Goal: Find specific page/section: Find specific page/section

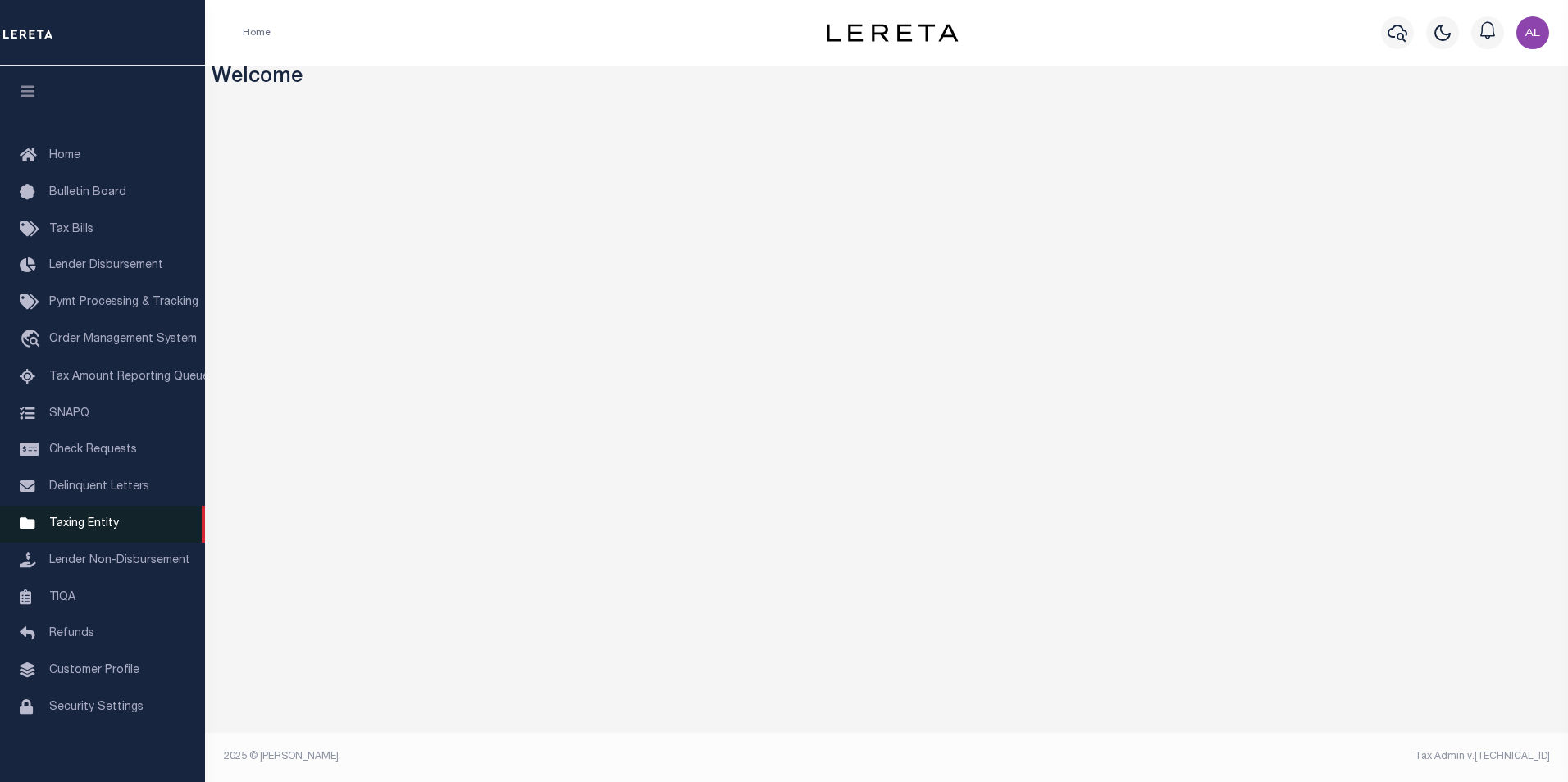
click at [79, 530] on span "Taxing Entity" at bounding box center [84, 524] width 70 height 12
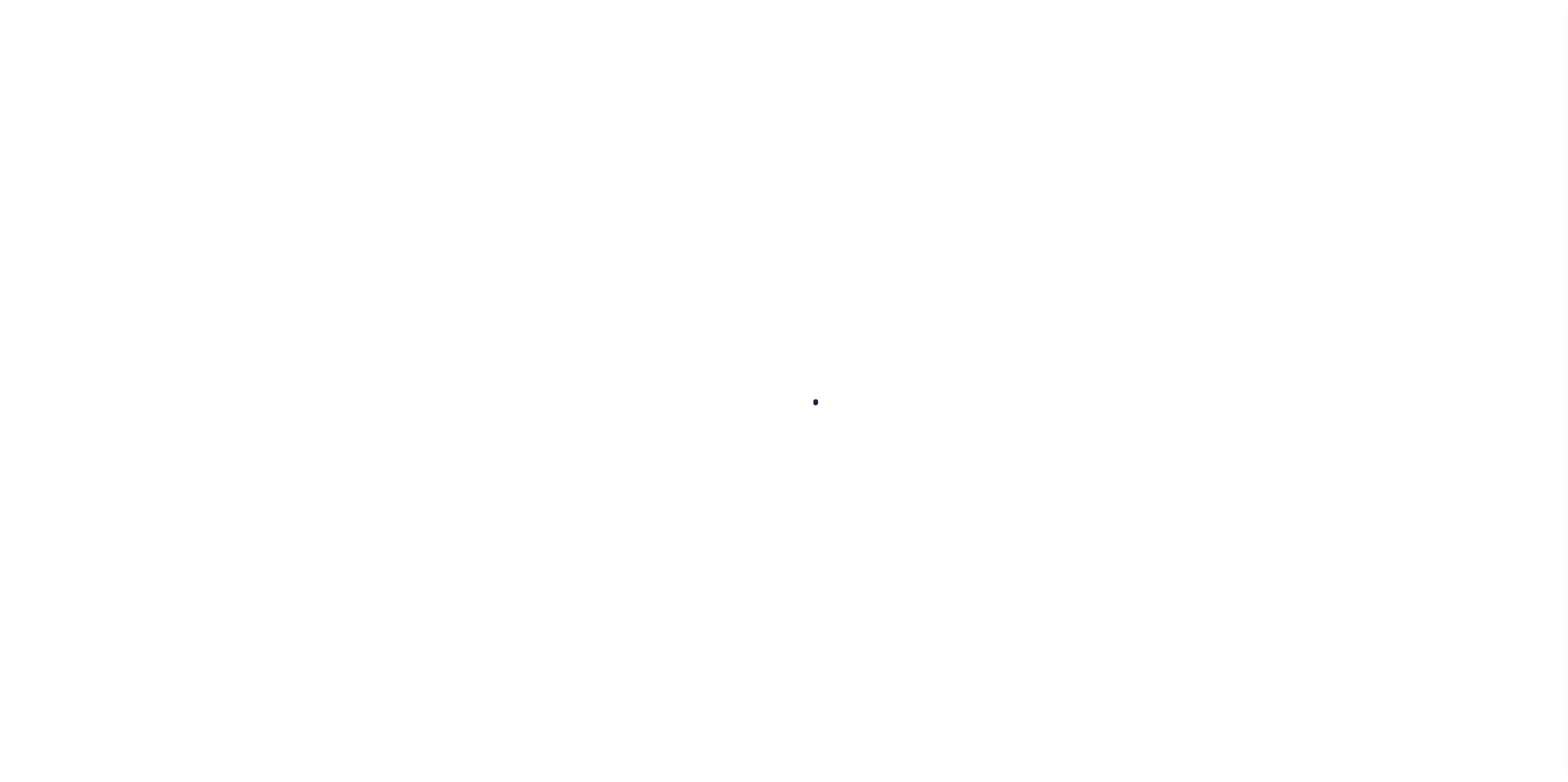
select select
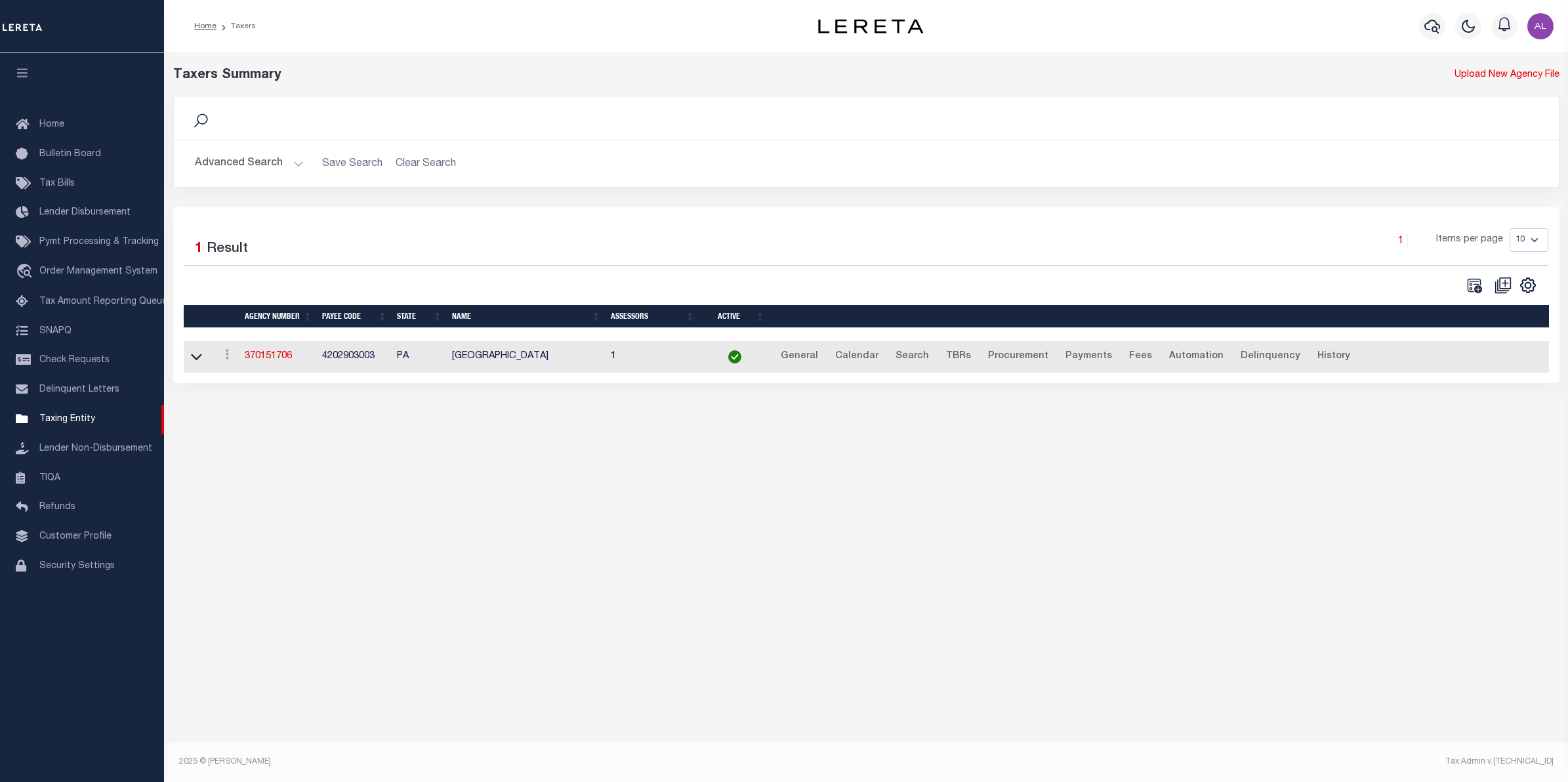
click at [294, 159] on button "Advanced Search" at bounding box center [249, 163] width 109 height 25
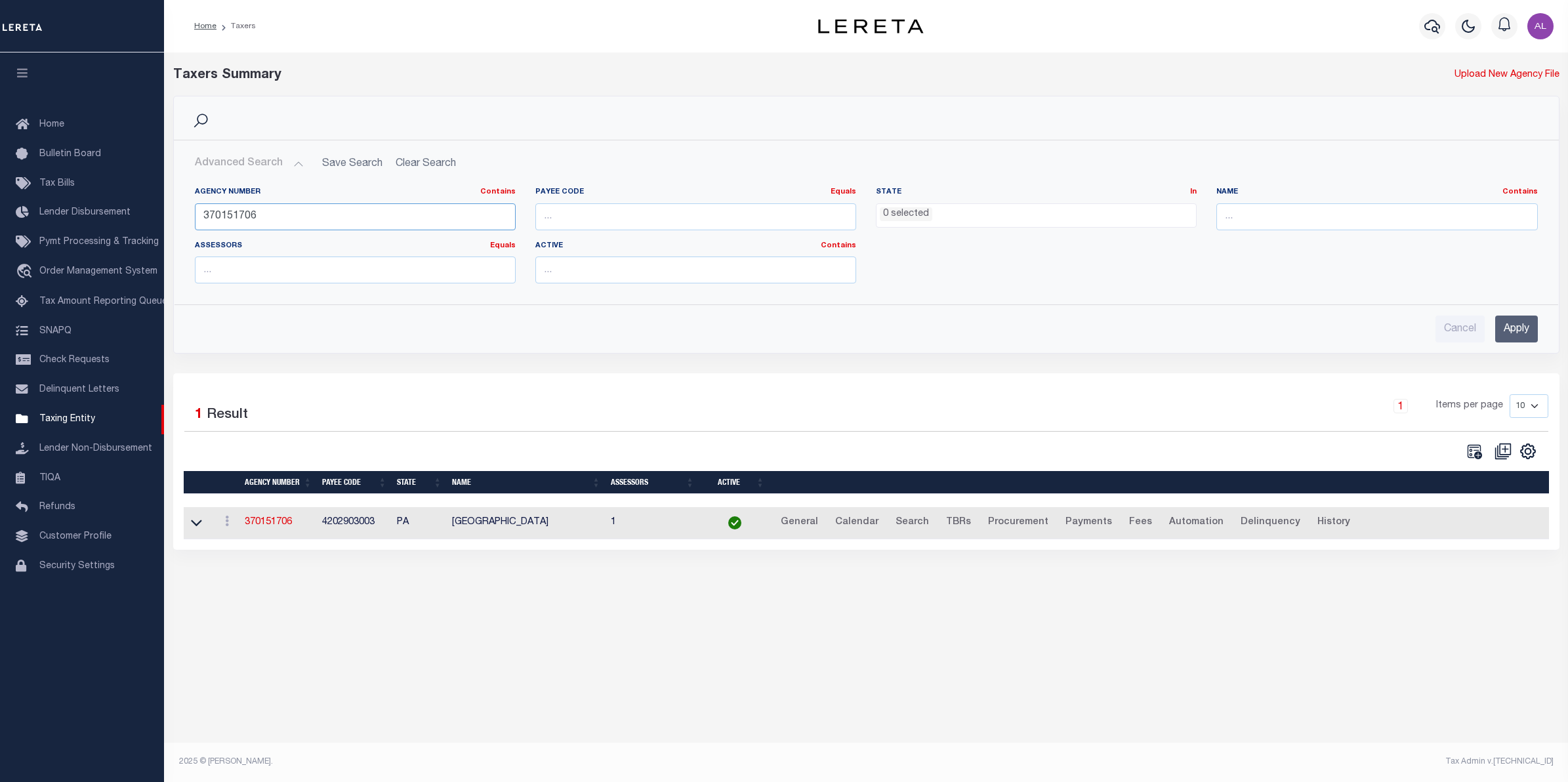
click at [333, 220] on input "370151706" at bounding box center [355, 217] width 321 height 27
click at [1503, 328] on input "Apply" at bounding box center [1517, 329] width 43 height 27
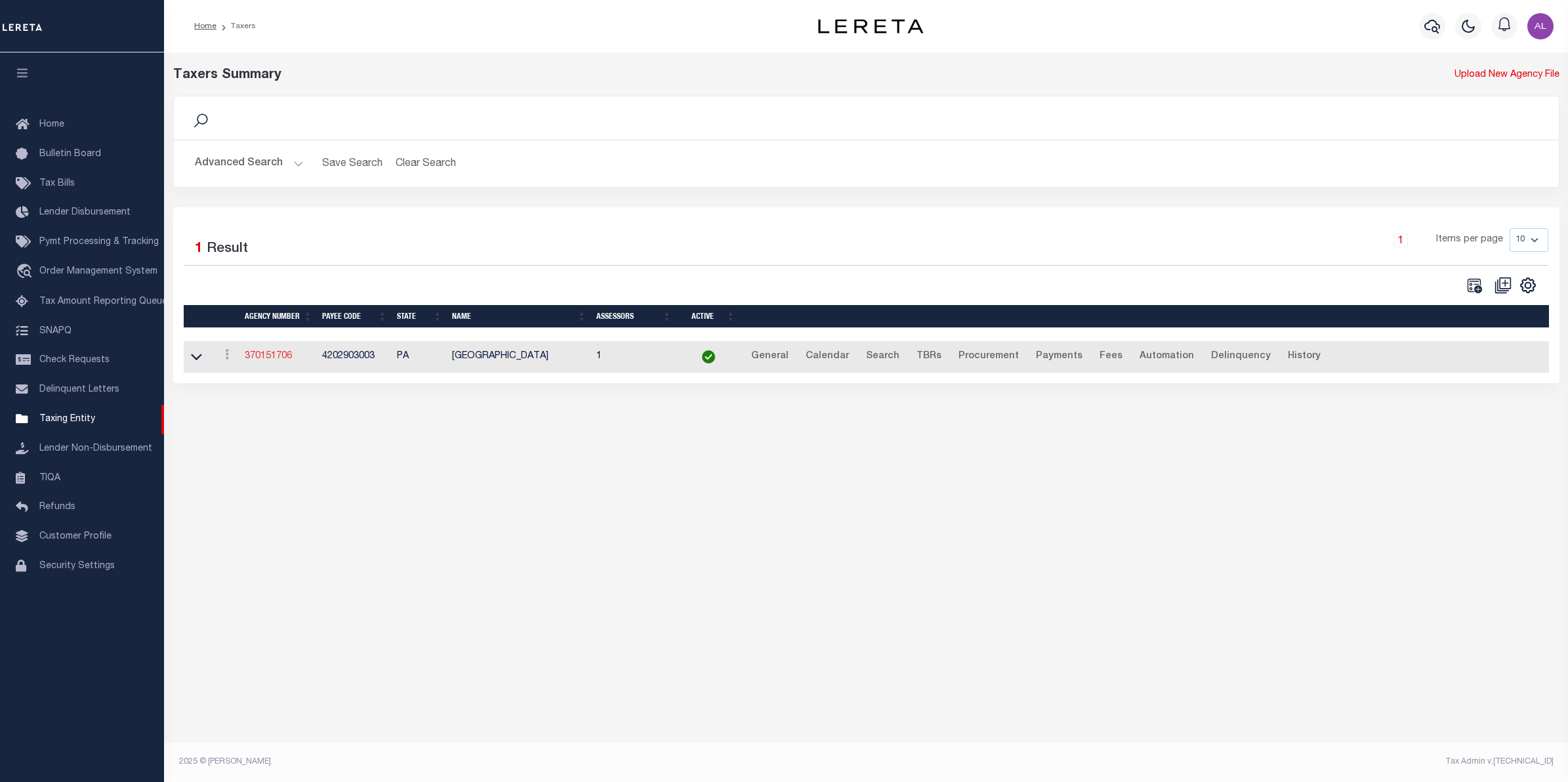
click at [284, 359] on link "370151706" at bounding box center [268, 356] width 47 height 9
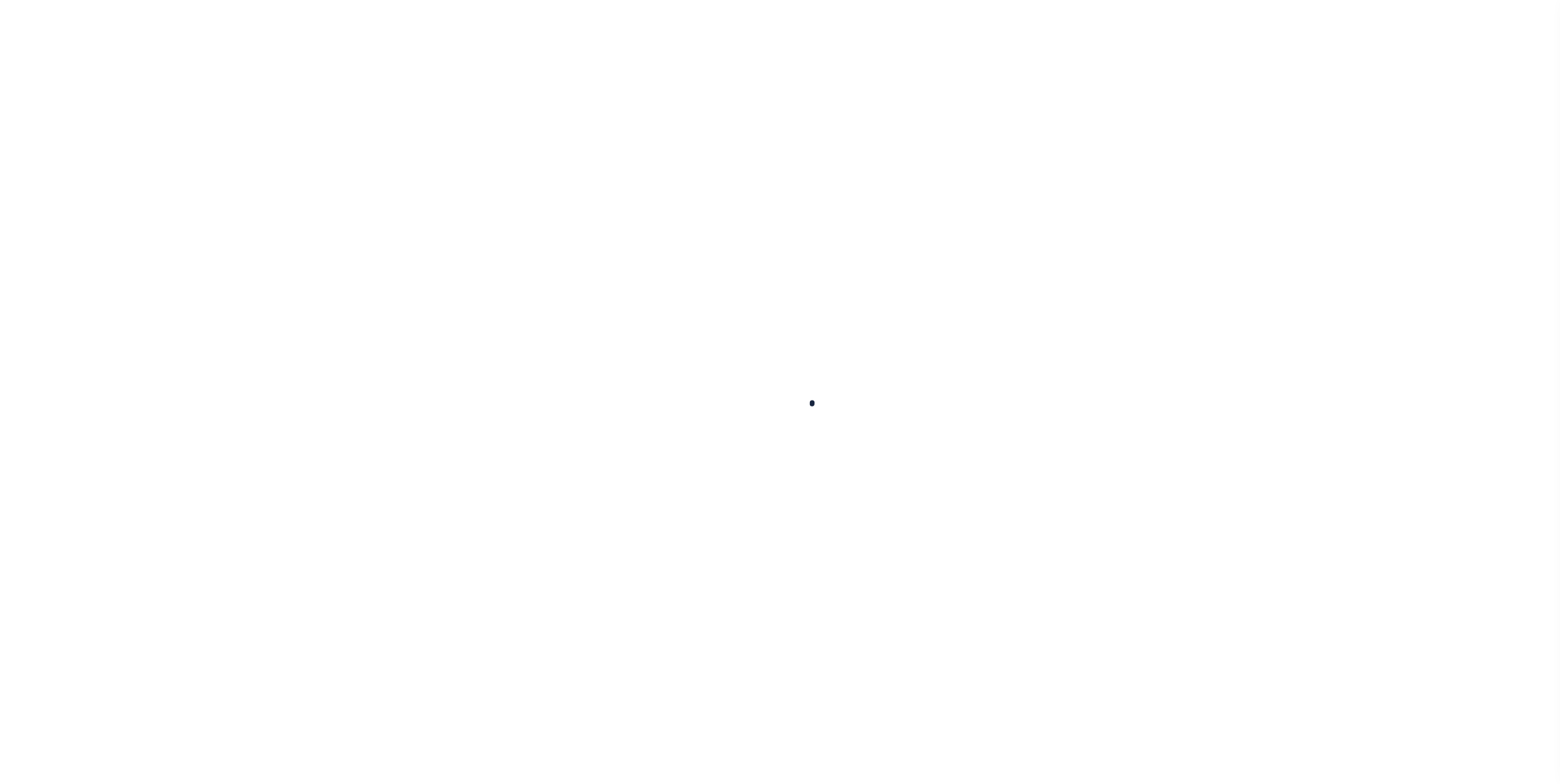
select select
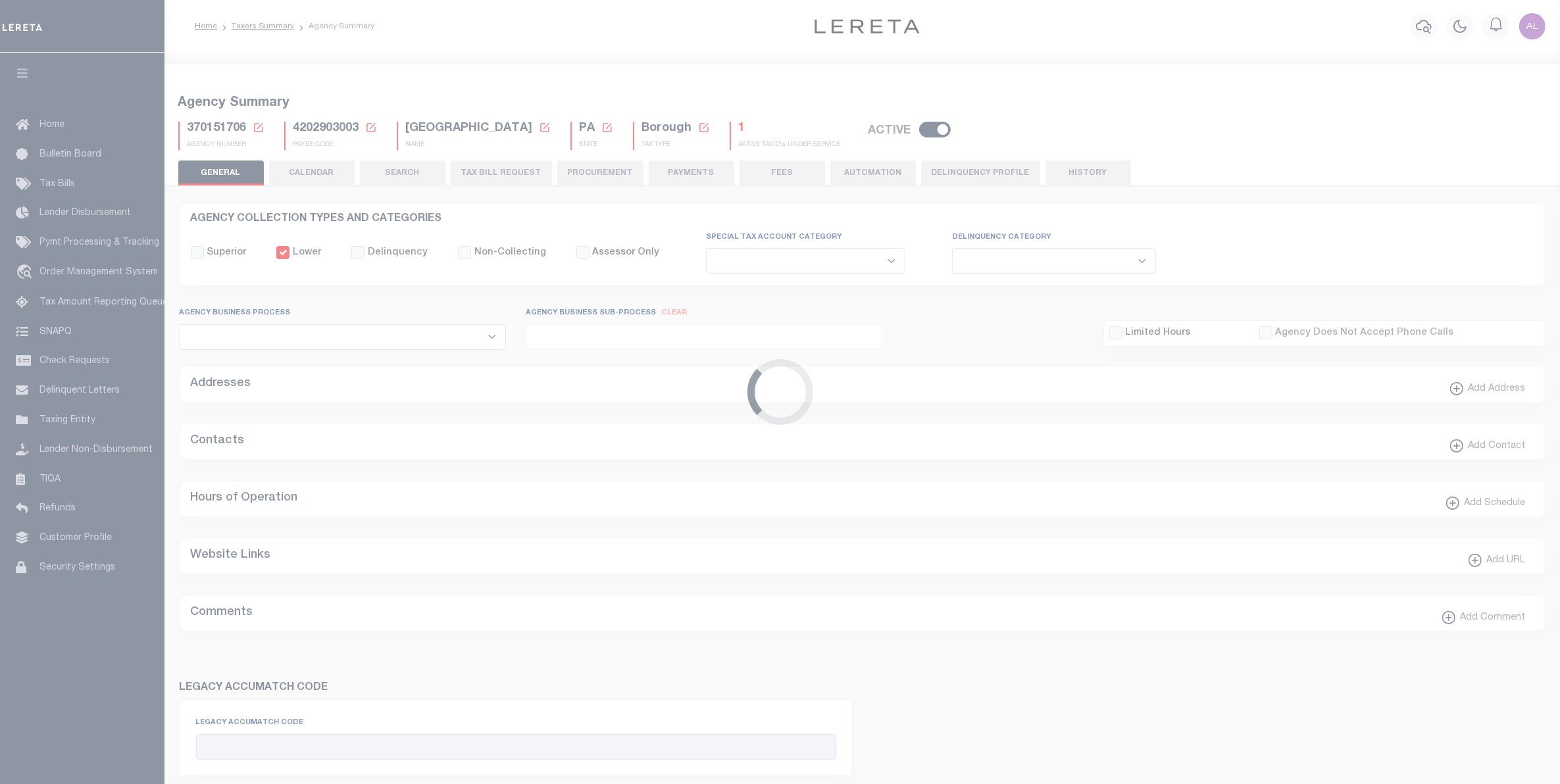
checkbox input "false"
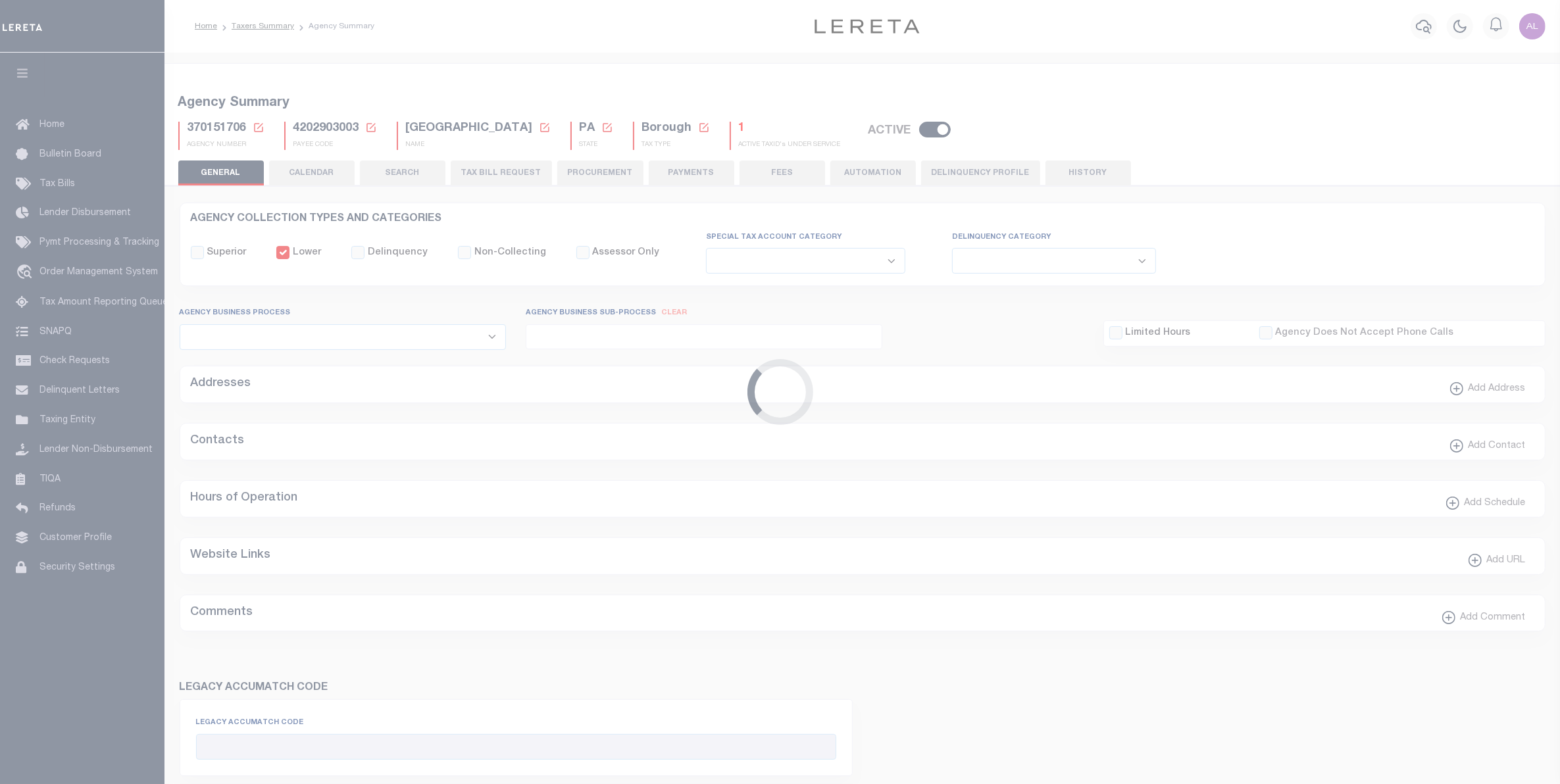
type input "4202903003"
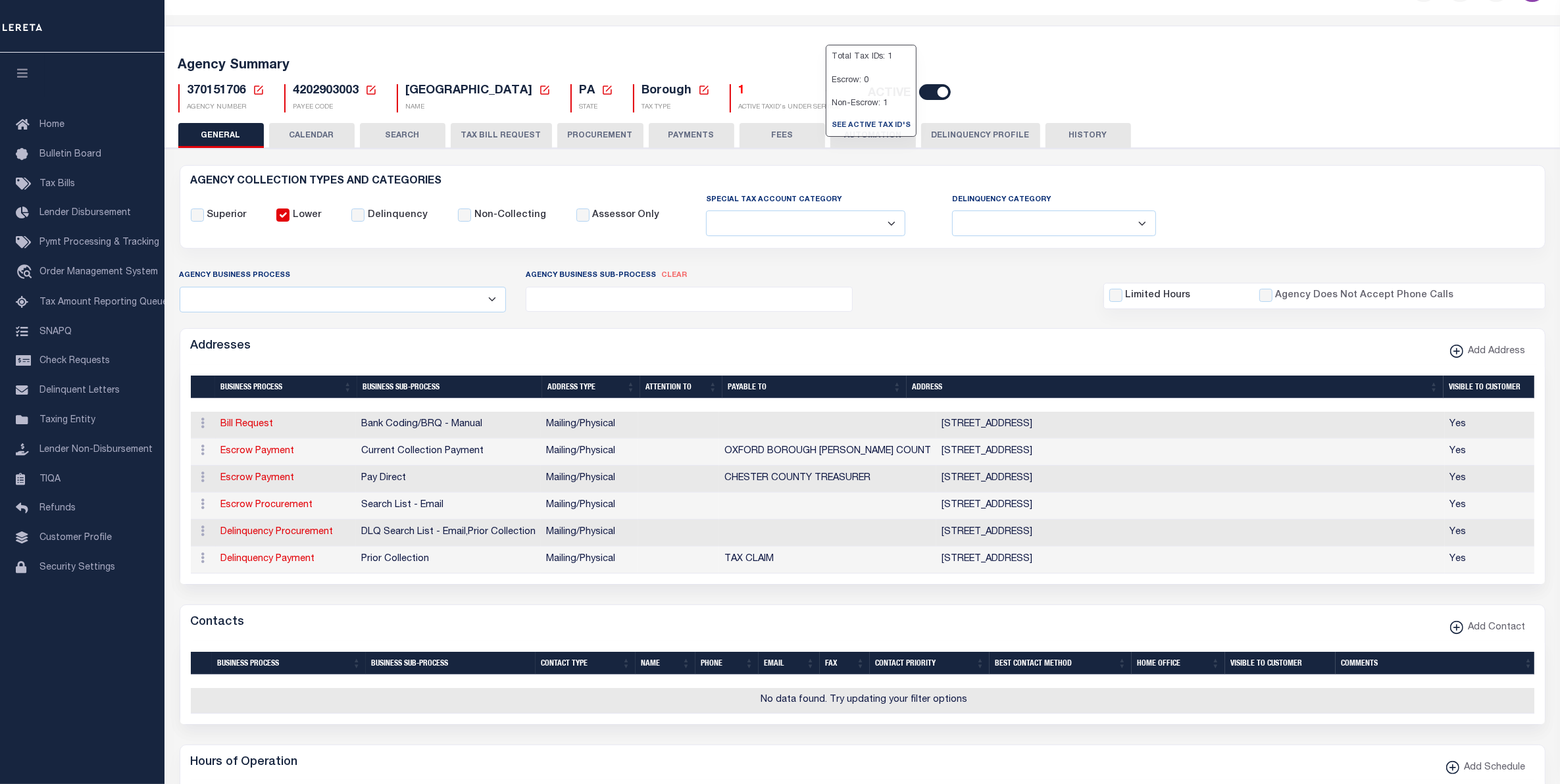
scroll to position [39, 0]
